Goal: Check status: Check status

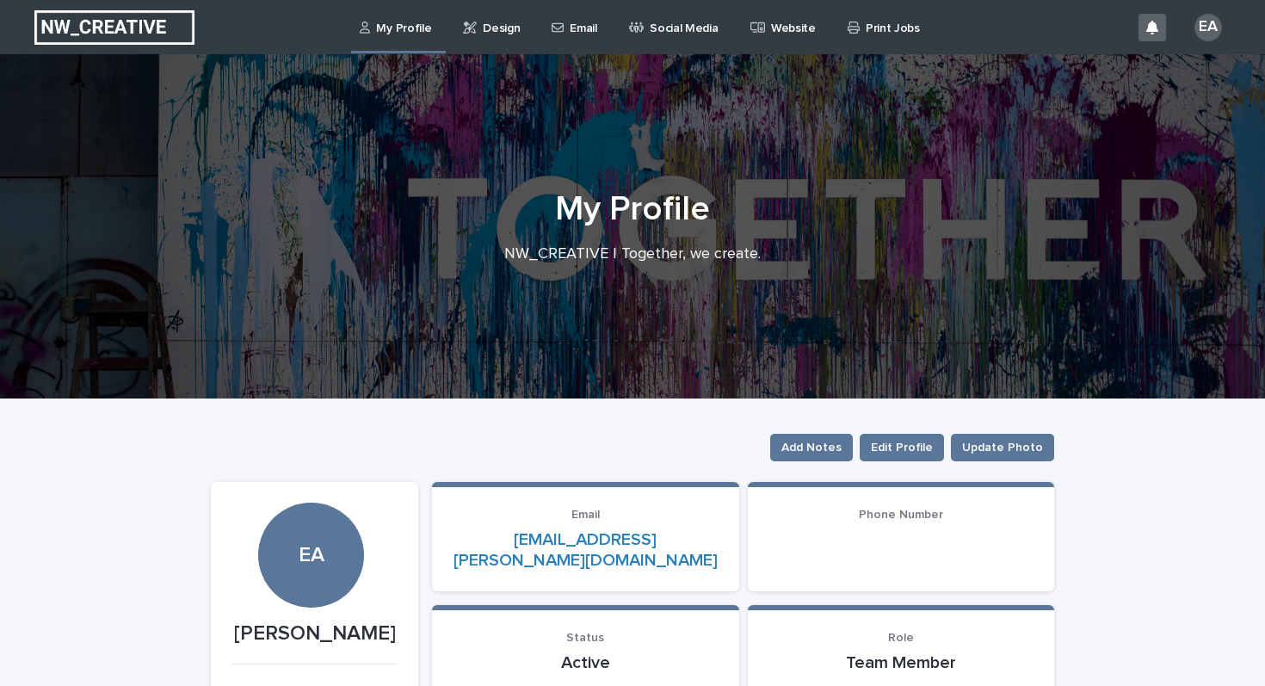
click at [877, 31] on p "Print Jobs" at bounding box center [892, 18] width 54 height 36
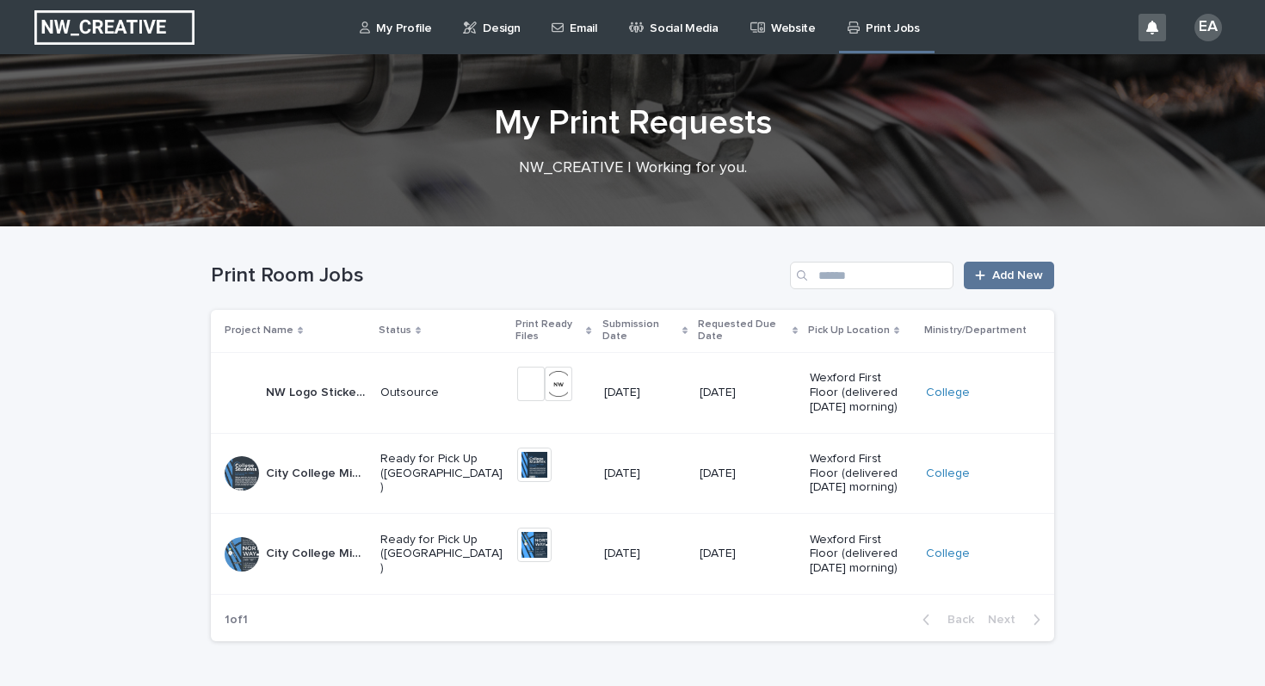
click at [489, 384] on div "Outsource" at bounding box center [441, 391] width 123 height 18
click at [452, 471] on p "Ready for Pick Up ([GEOGRAPHIC_DATA])" at bounding box center [441, 473] width 123 height 43
click at [436, 546] on p "Ready for Pick Up ([GEOGRAPHIC_DATA])" at bounding box center [441, 554] width 123 height 43
click at [816, 556] on p "Wexford First Floor (delivered [DATE] morning)" at bounding box center [861, 554] width 102 height 43
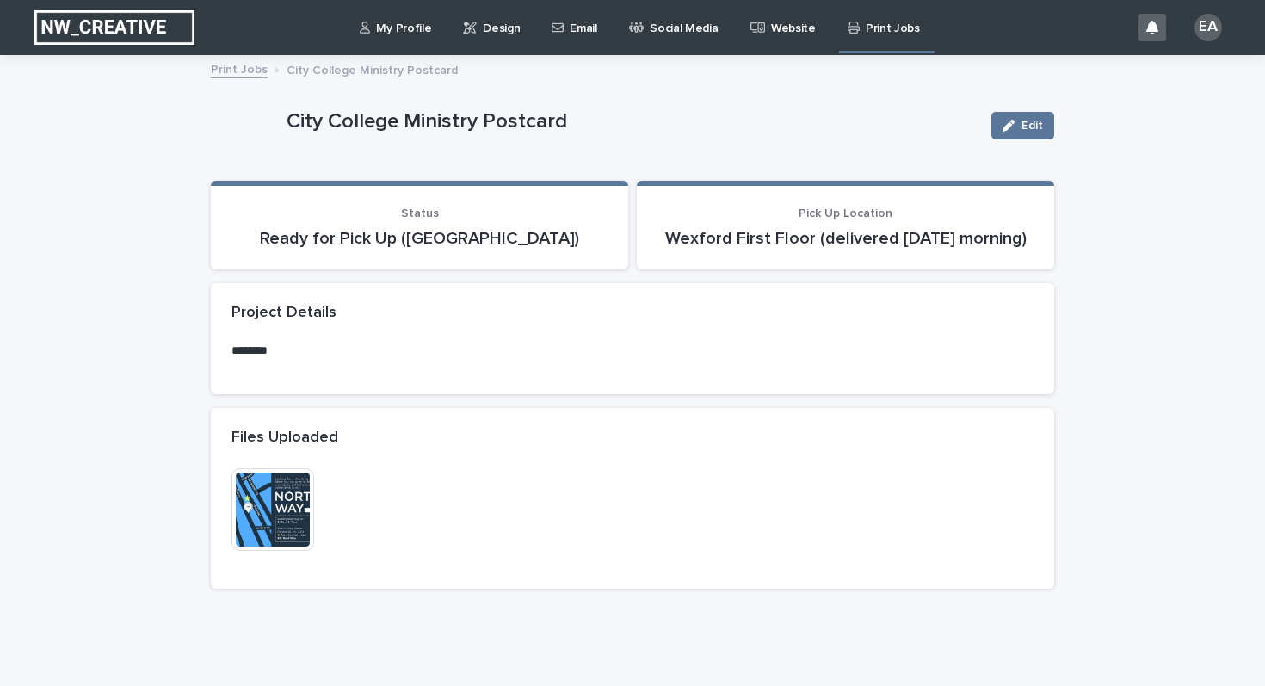
click at [264, 323] on h2 "Project Details" at bounding box center [283, 313] width 105 height 19
click at [1025, 116] on button "Edit" at bounding box center [1022, 126] width 63 height 28
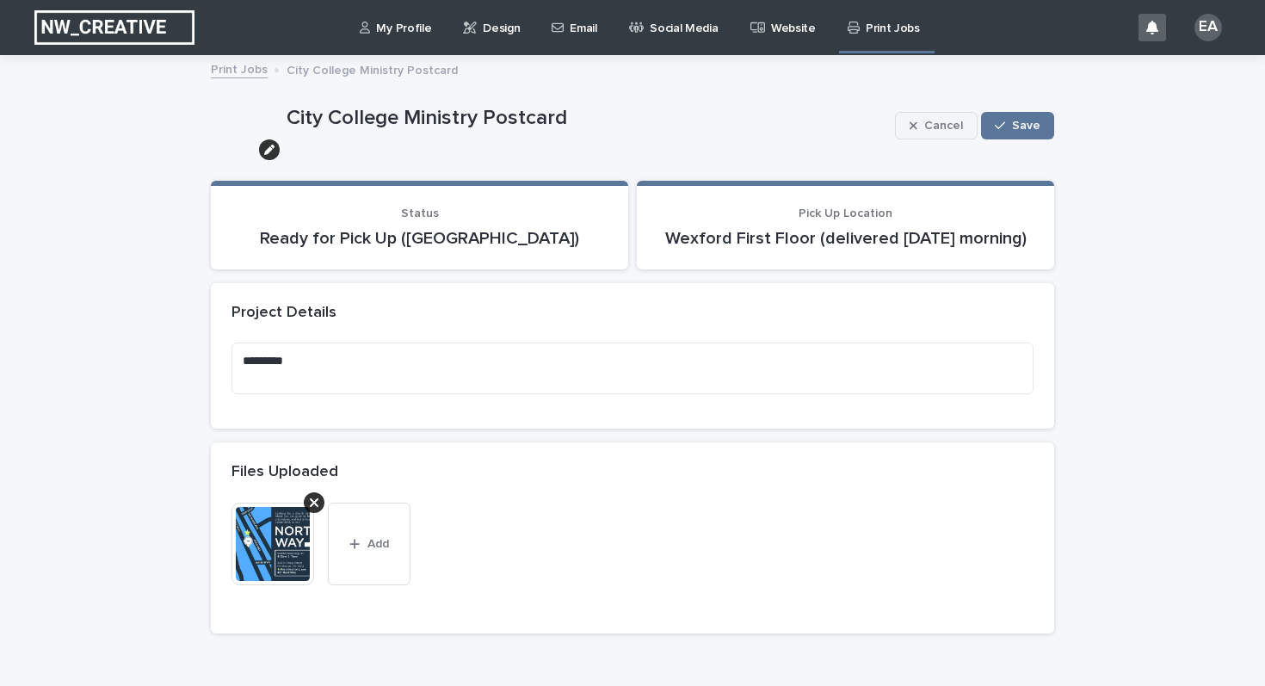
click at [948, 122] on span "Cancel" at bounding box center [943, 126] width 39 height 12
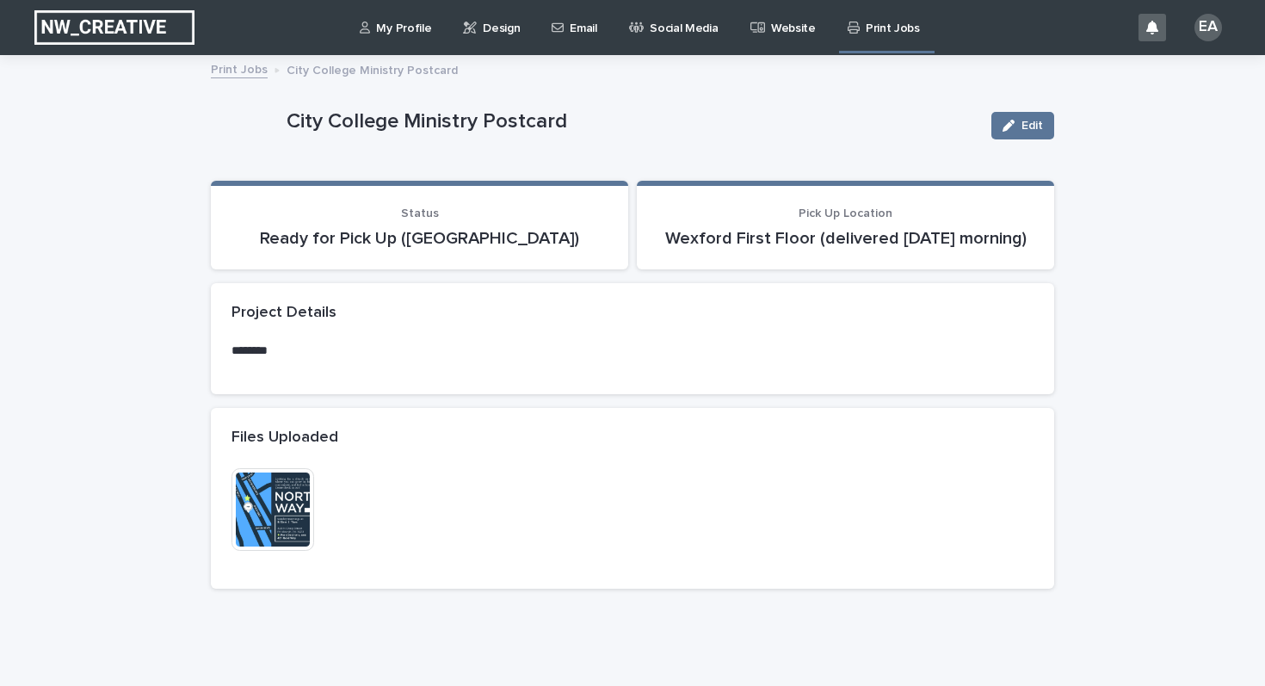
click at [378, 27] on p "My Profile" at bounding box center [403, 18] width 55 height 36
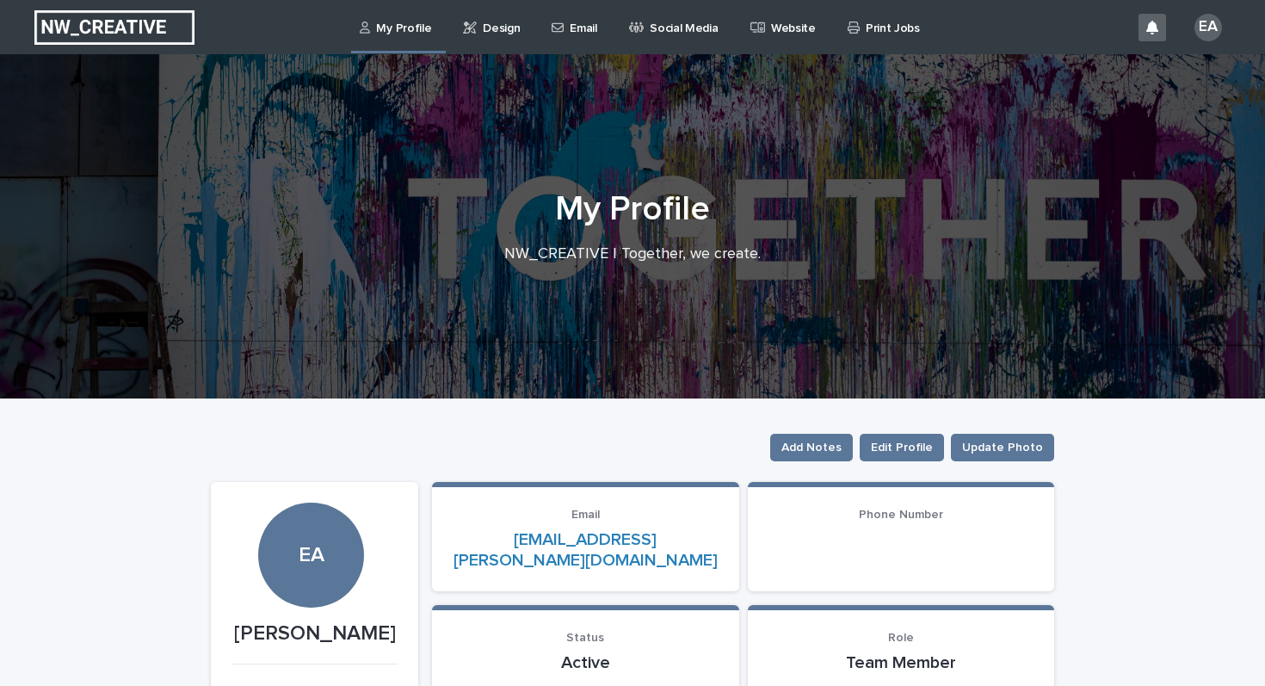
click at [883, 27] on p "Print Jobs" at bounding box center [892, 18] width 54 height 36
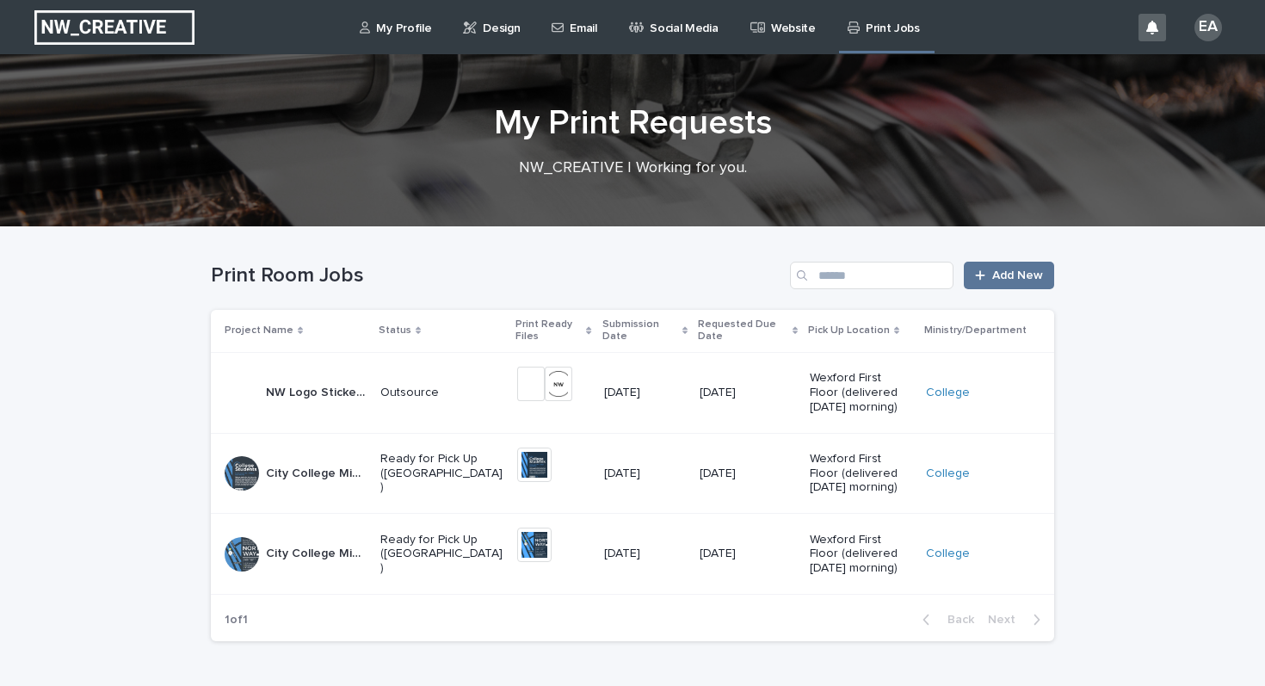
click at [248, 469] on div at bounding box center [242, 473] width 34 height 34
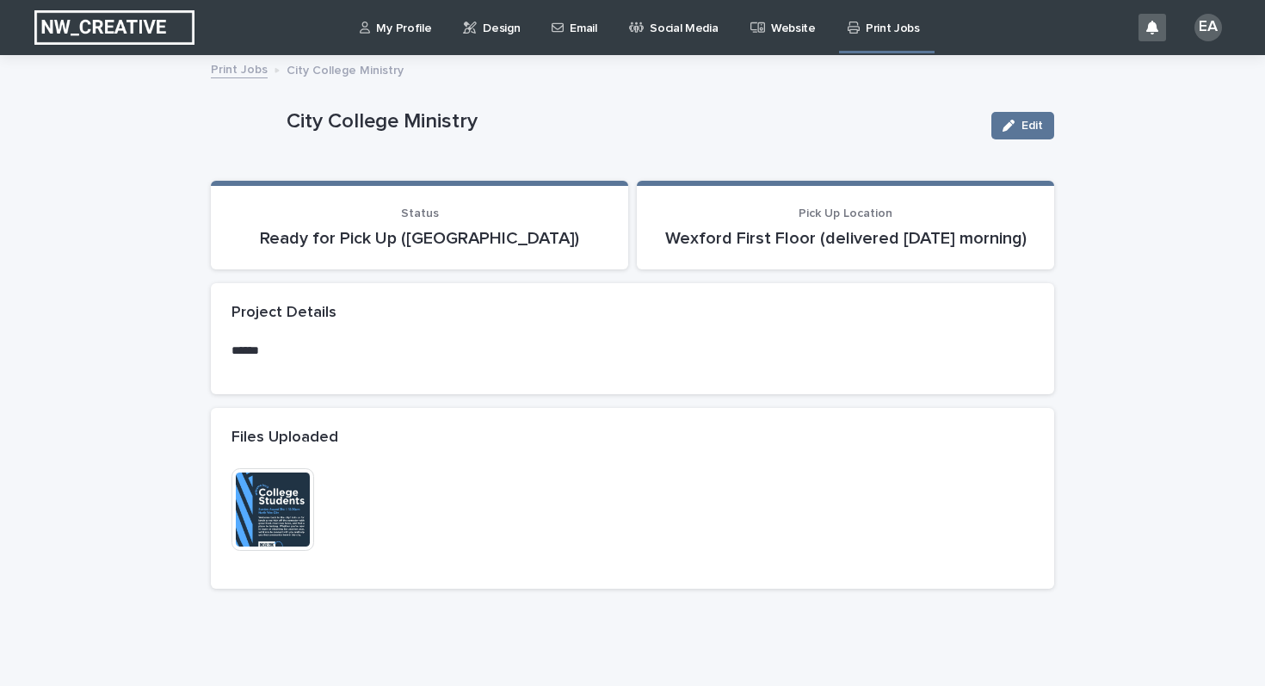
click at [273, 526] on img at bounding box center [272, 509] width 83 height 83
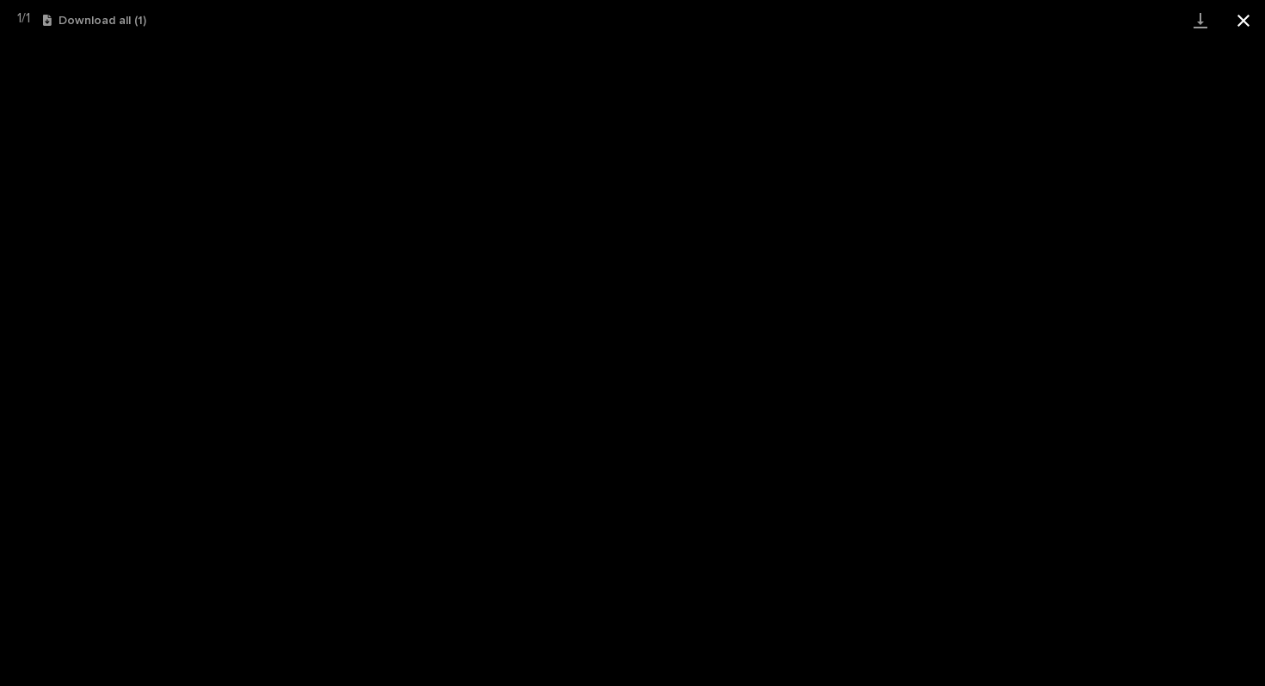
click at [1243, 22] on button "Close gallery" at bounding box center [1243, 20] width 43 height 40
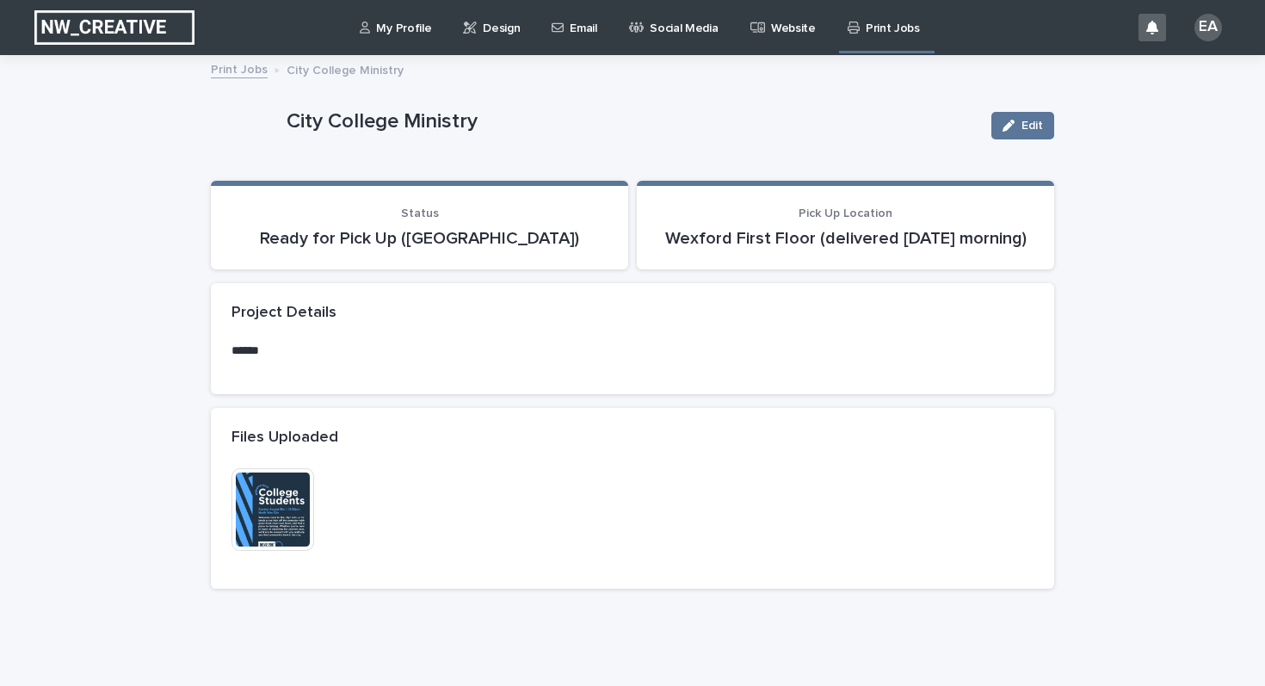
click at [888, 29] on p "Print Jobs" at bounding box center [892, 18] width 54 height 36
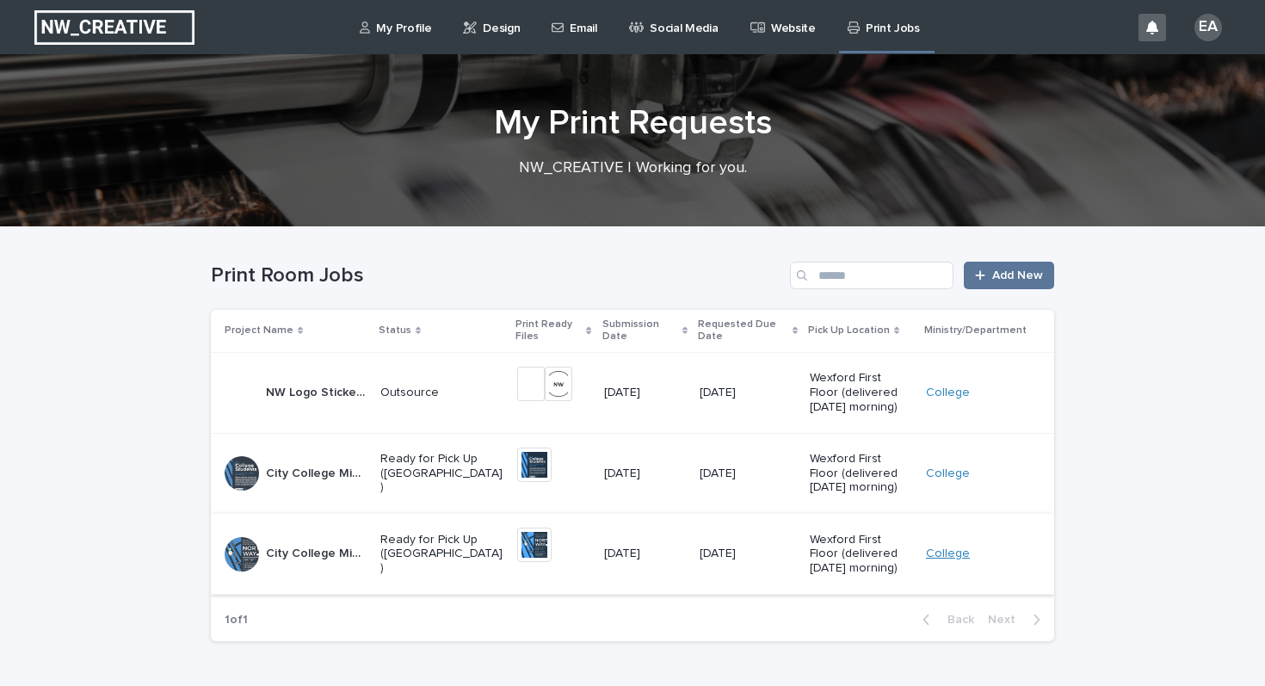
click at [951, 552] on link "College" at bounding box center [948, 553] width 44 height 15
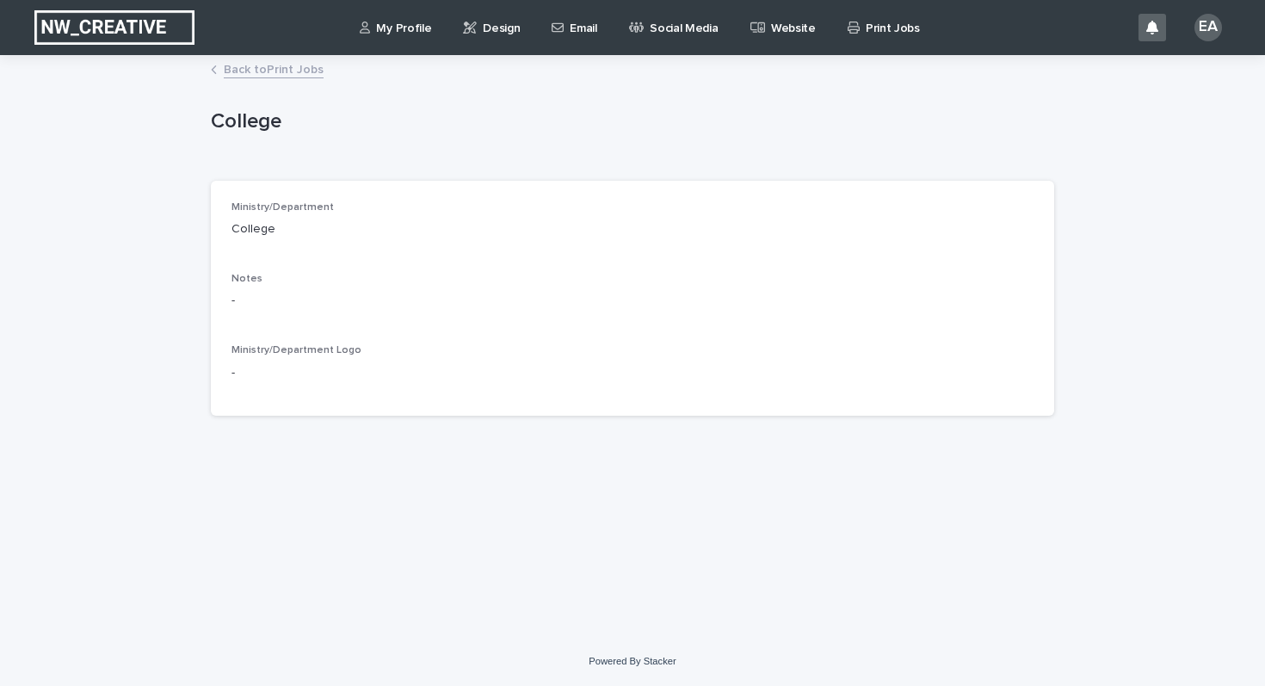
click at [292, 70] on link "Back to Print Jobs" at bounding box center [274, 68] width 100 height 20
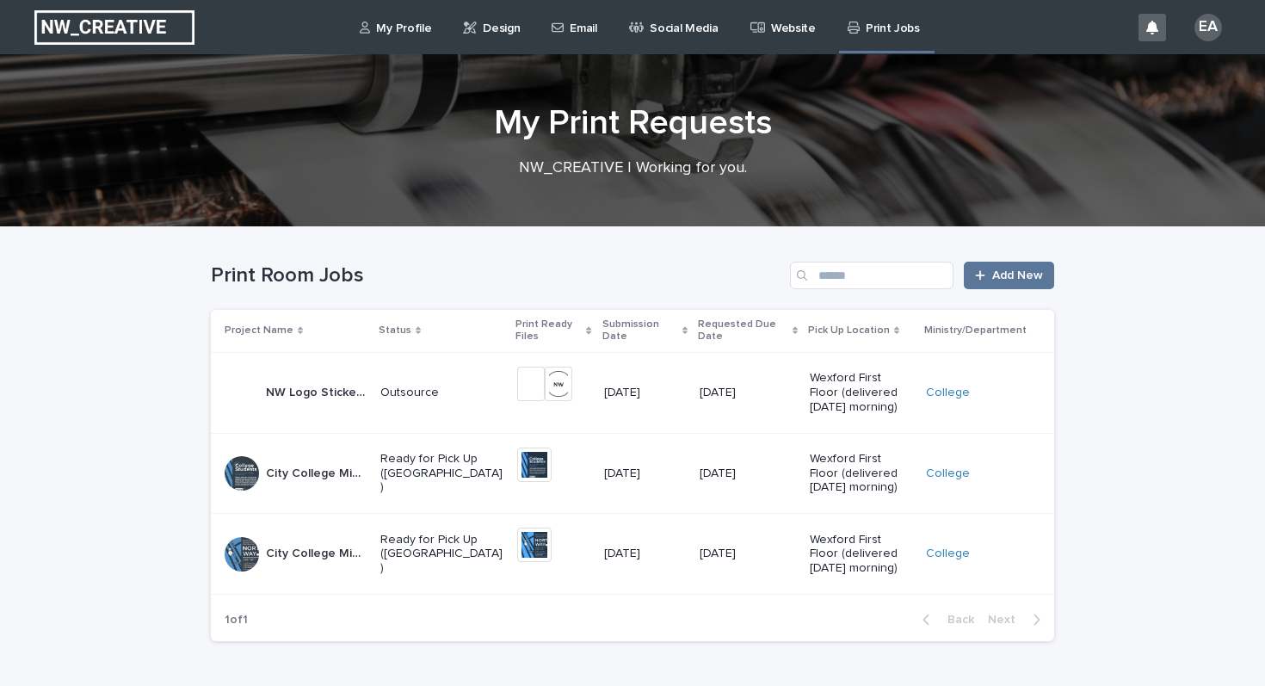
click at [832, 476] on p "Wexford First Floor (delivered [DATE] morning)" at bounding box center [861, 473] width 102 height 43
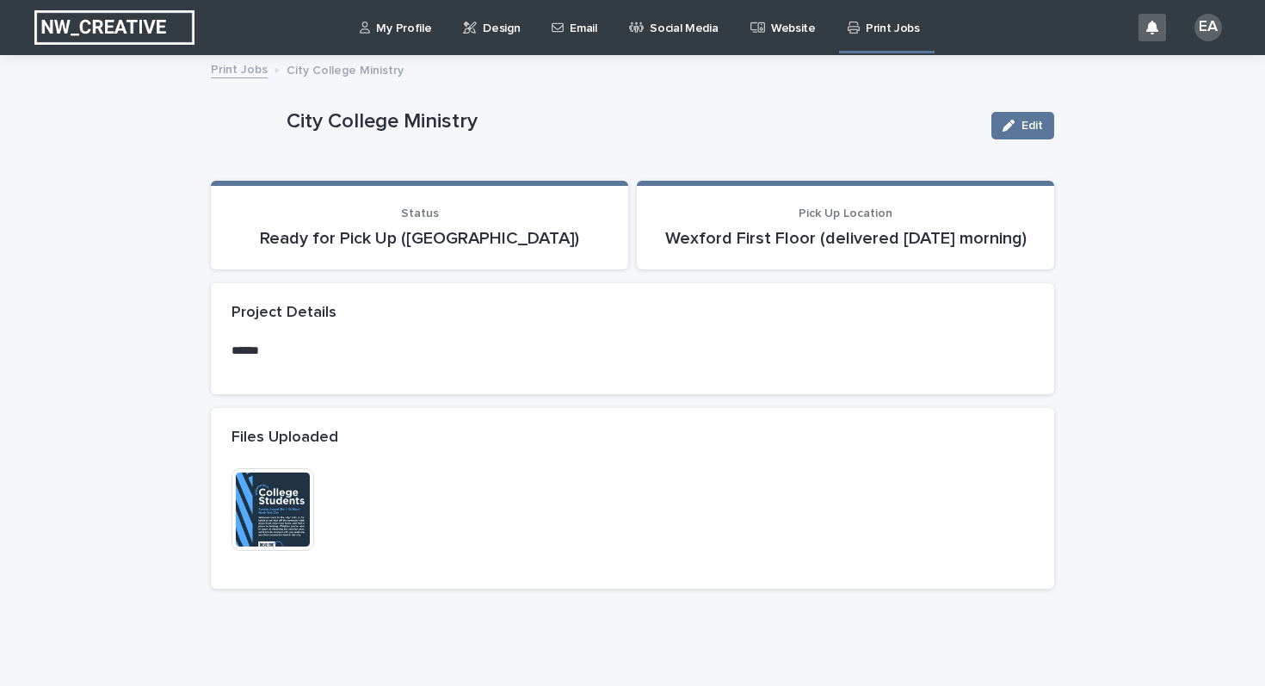
scroll to position [71, 0]
